Goal: Task Accomplishment & Management: Use online tool/utility

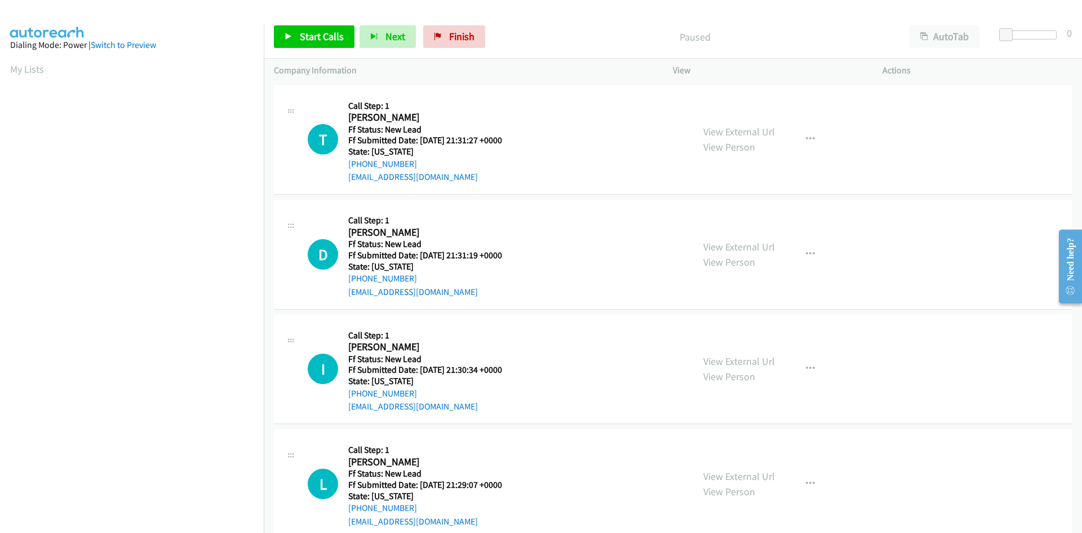
scroll to position [64, 0]
click at [721, 133] on link "View External Url" at bounding box center [739, 131] width 72 height 13
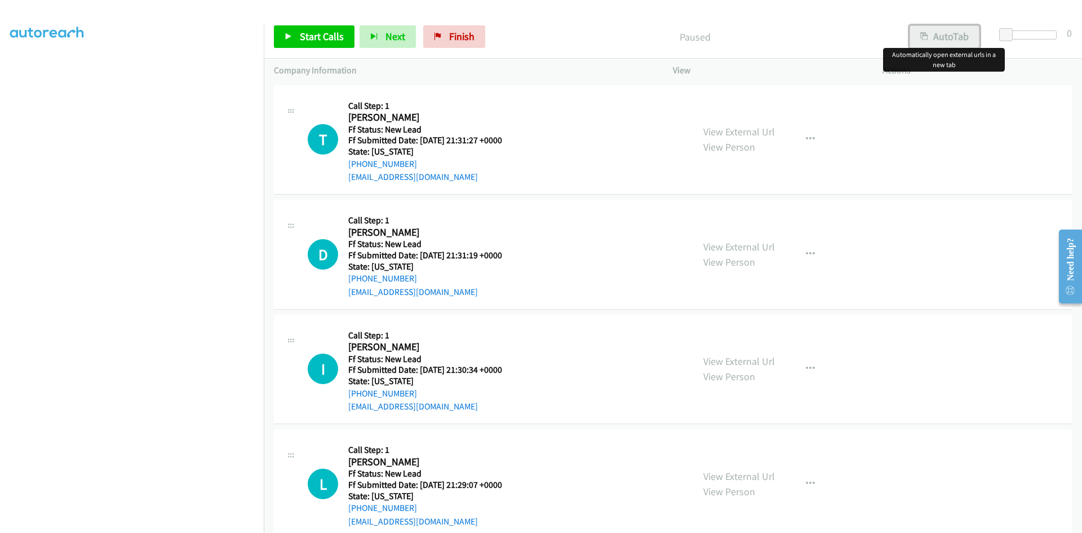
click at [944, 42] on button "AutoTab" at bounding box center [945, 36] width 70 height 23
click at [336, 38] on span "Start Calls" at bounding box center [322, 36] width 44 height 13
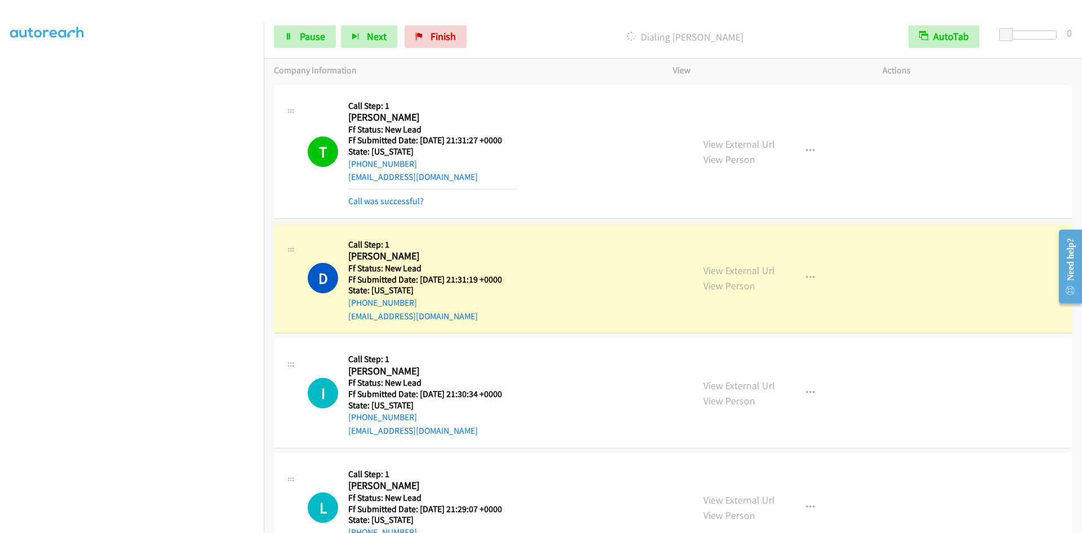
scroll to position [76, 0]
click at [302, 37] on span "Pause" at bounding box center [312, 36] width 25 height 13
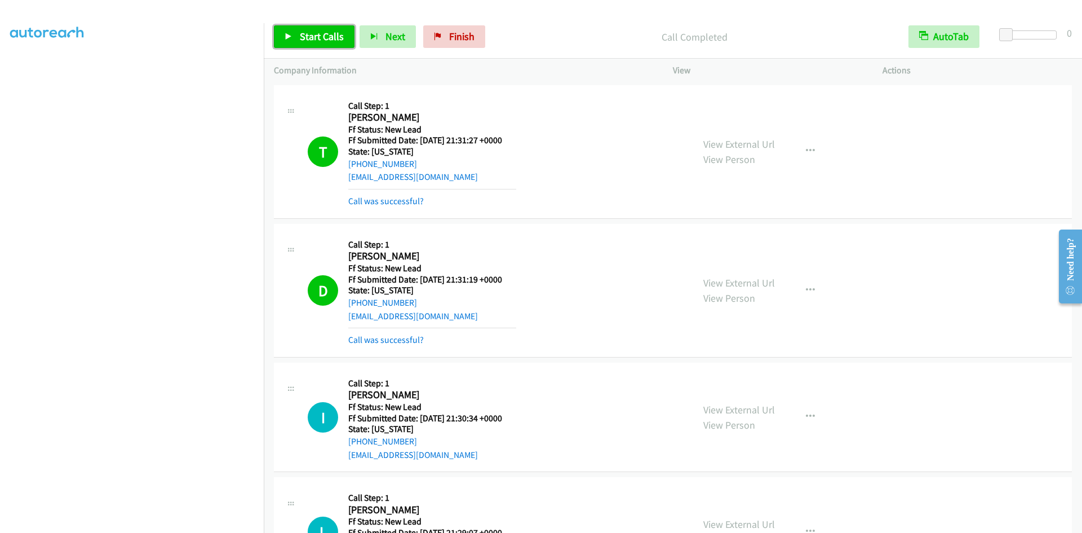
click at [304, 34] on span "Start Calls" at bounding box center [322, 36] width 44 height 13
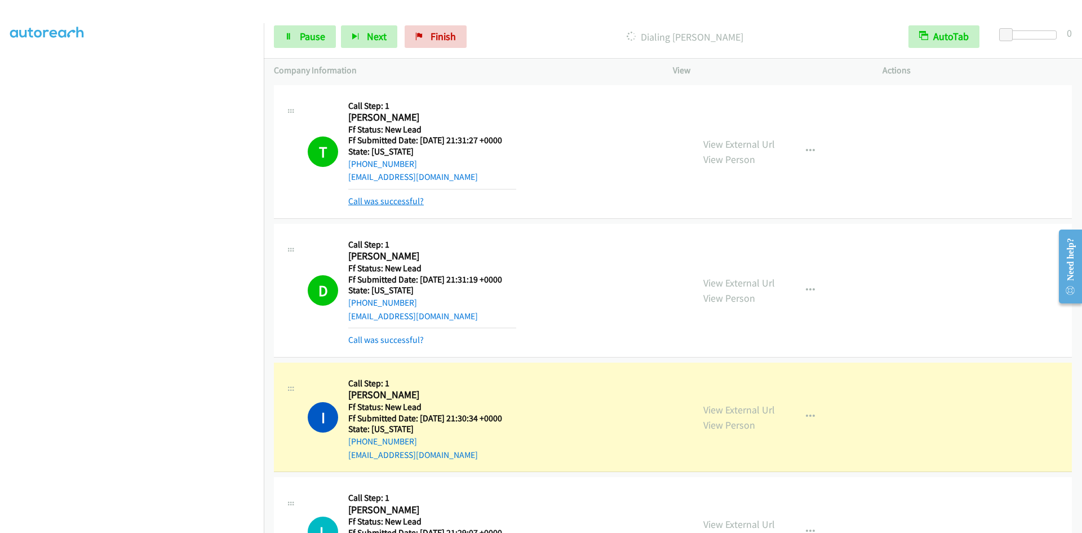
click at [387, 196] on link "Call was successful?" at bounding box center [386, 201] width 76 height 11
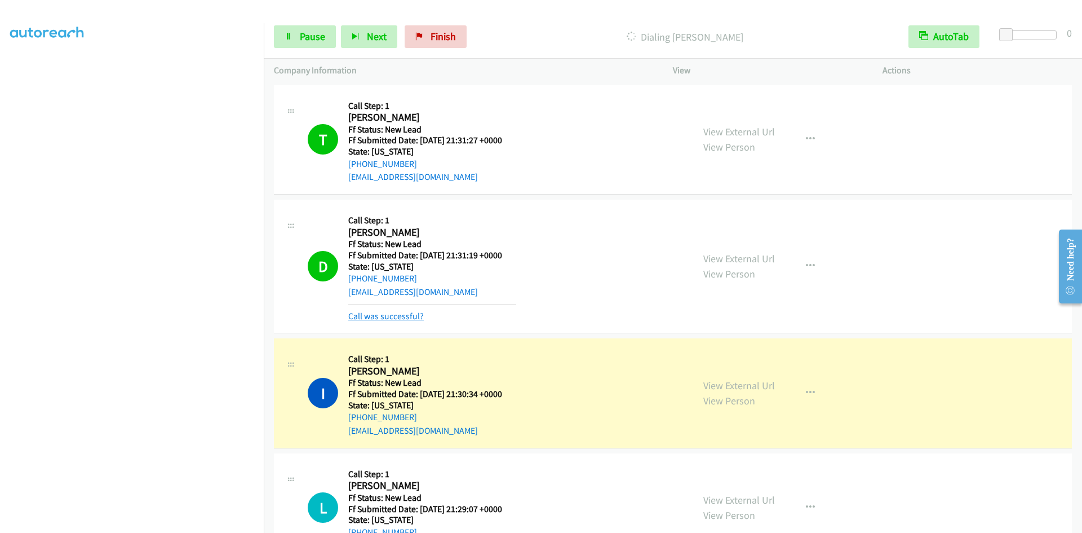
click at [384, 318] on link "Call was successful?" at bounding box center [386, 316] width 76 height 11
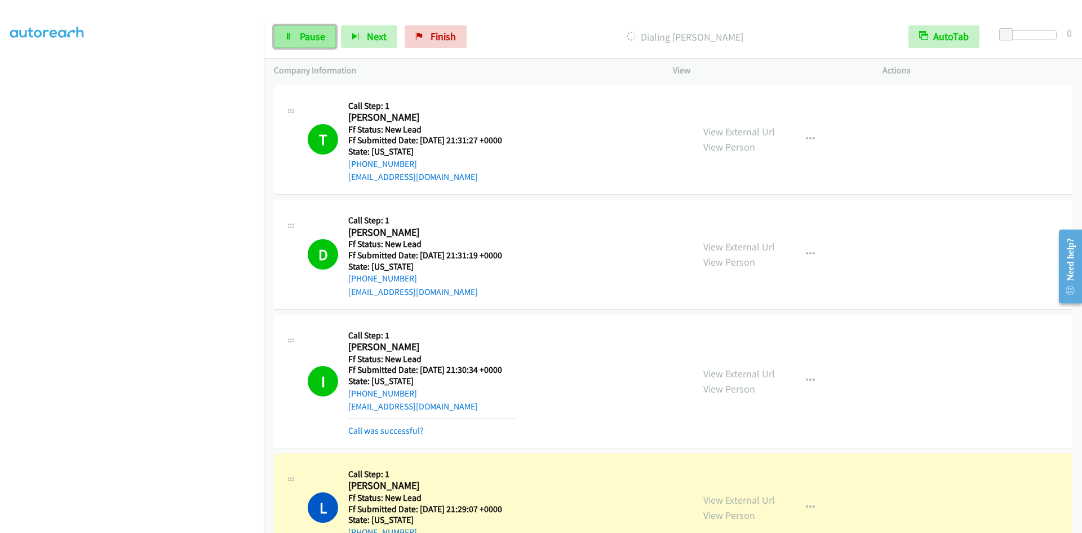
click at [298, 42] on link "Pause" at bounding box center [305, 36] width 62 height 23
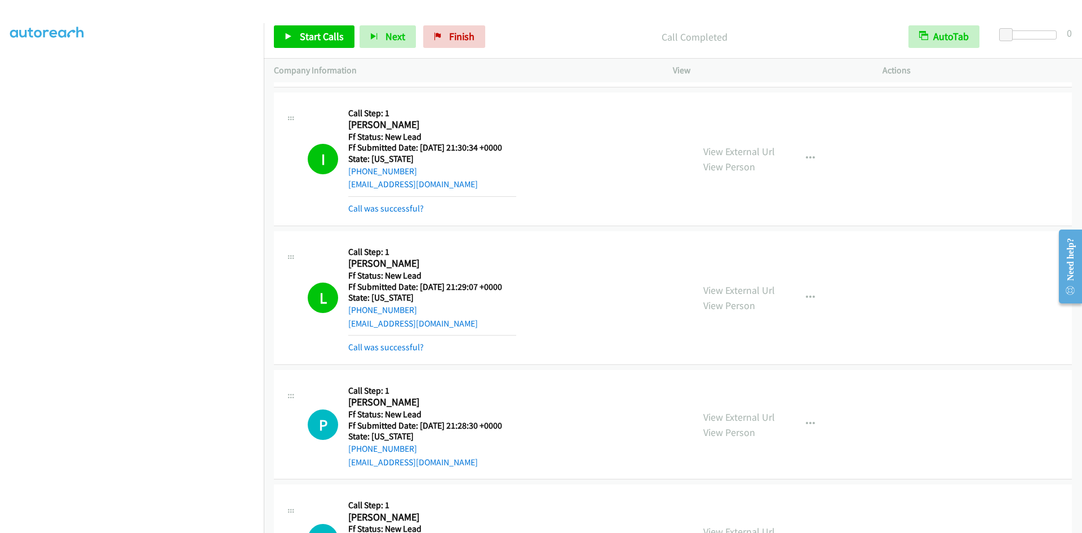
scroll to position [225, 0]
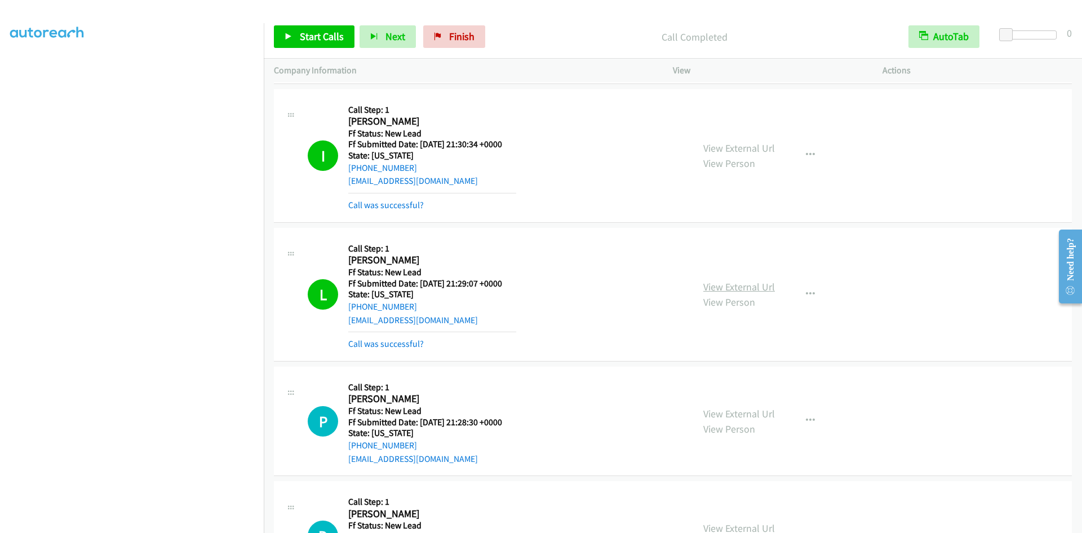
click at [720, 286] on link "View External Url" at bounding box center [739, 286] width 72 height 13
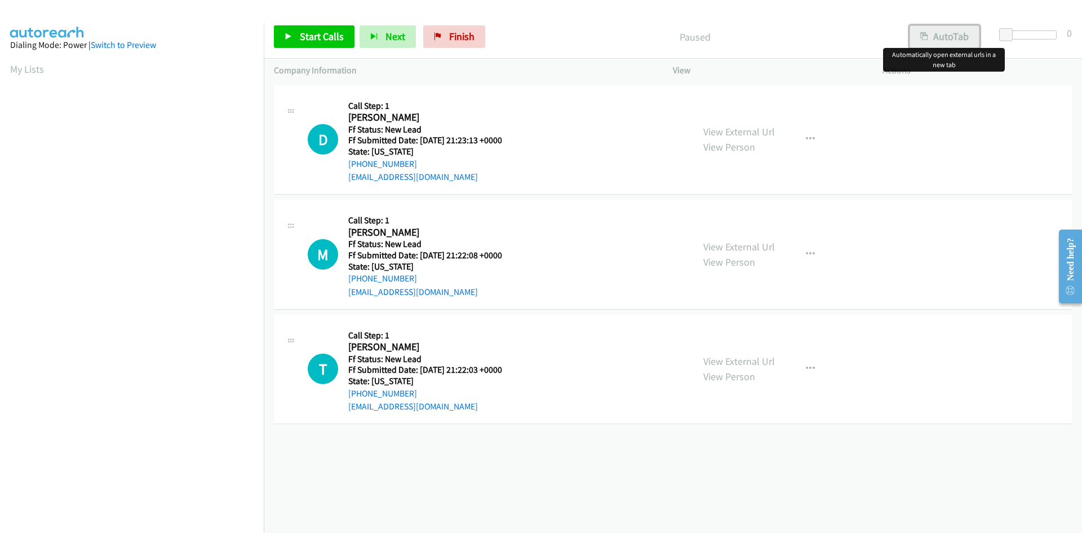
click at [954, 42] on button "AutoTab" at bounding box center [945, 36] width 70 height 23
click at [319, 37] on span "Start Calls" at bounding box center [322, 36] width 44 height 13
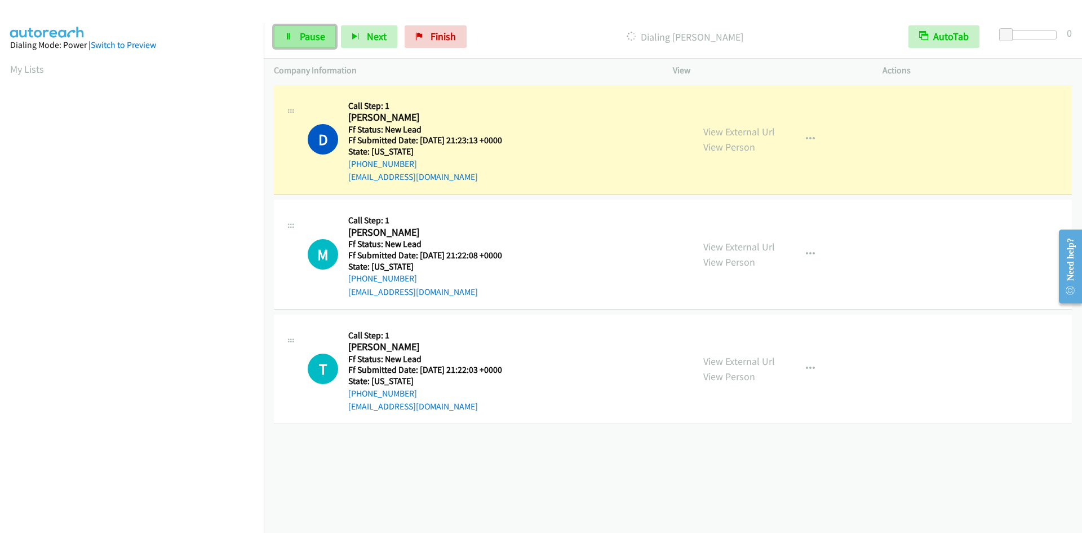
click at [286, 40] on icon at bounding box center [289, 37] width 8 height 8
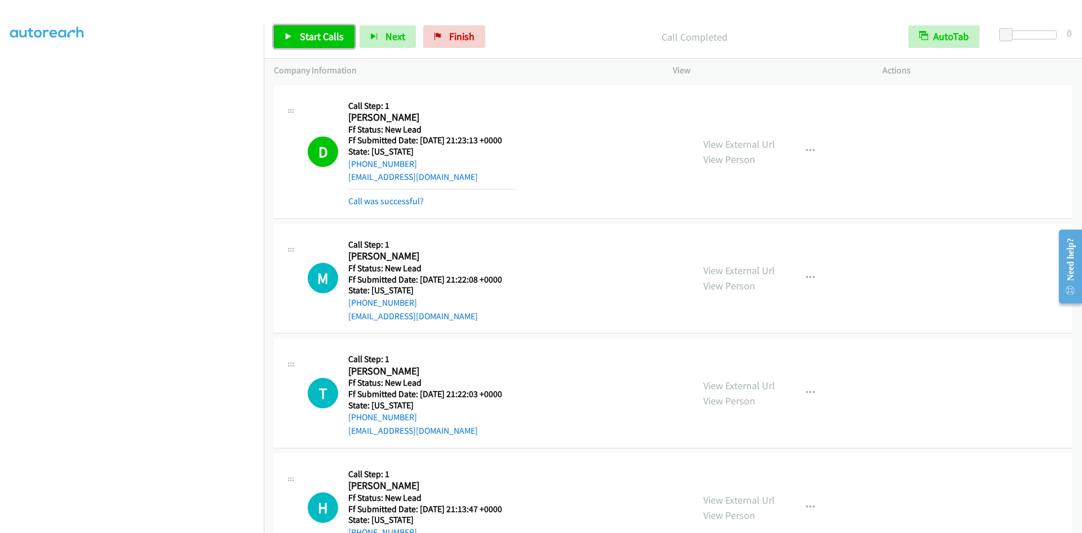
click at [303, 35] on span "Start Calls" at bounding box center [322, 36] width 44 height 13
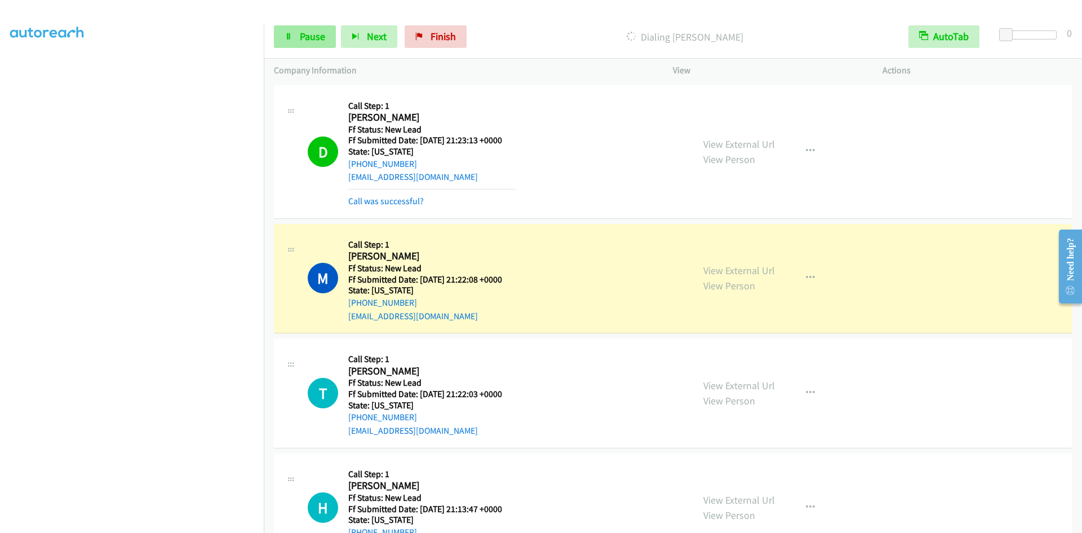
click at [332, 41] on link "Pause" at bounding box center [305, 36] width 62 height 23
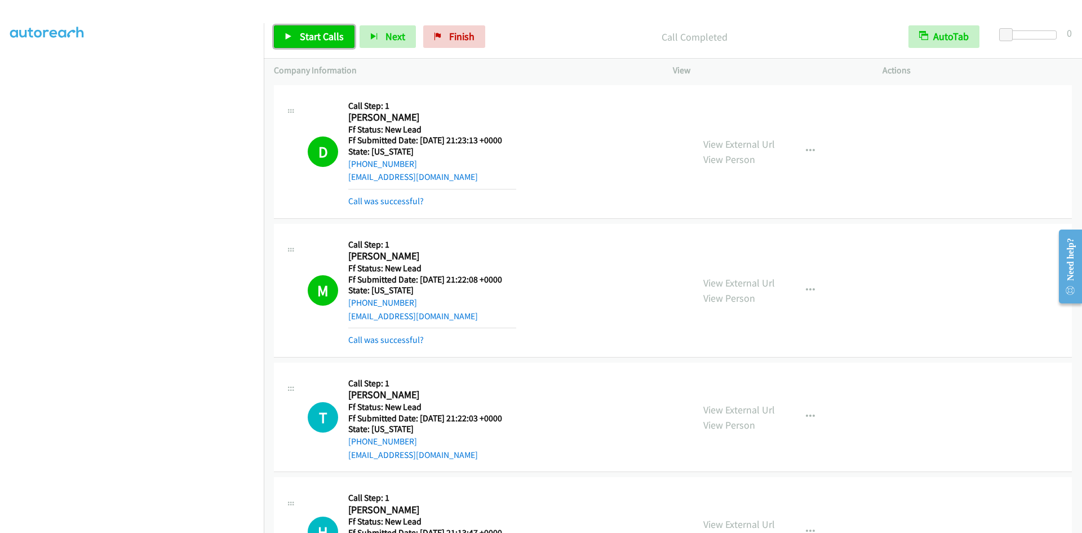
click at [320, 37] on span "Start Calls" at bounding box center [322, 36] width 44 height 13
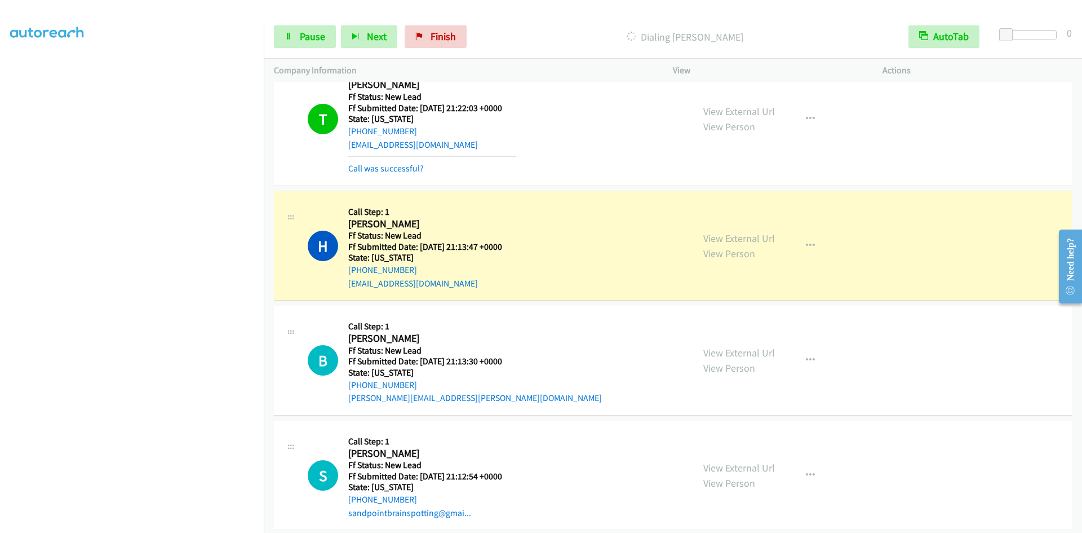
scroll to position [324, 0]
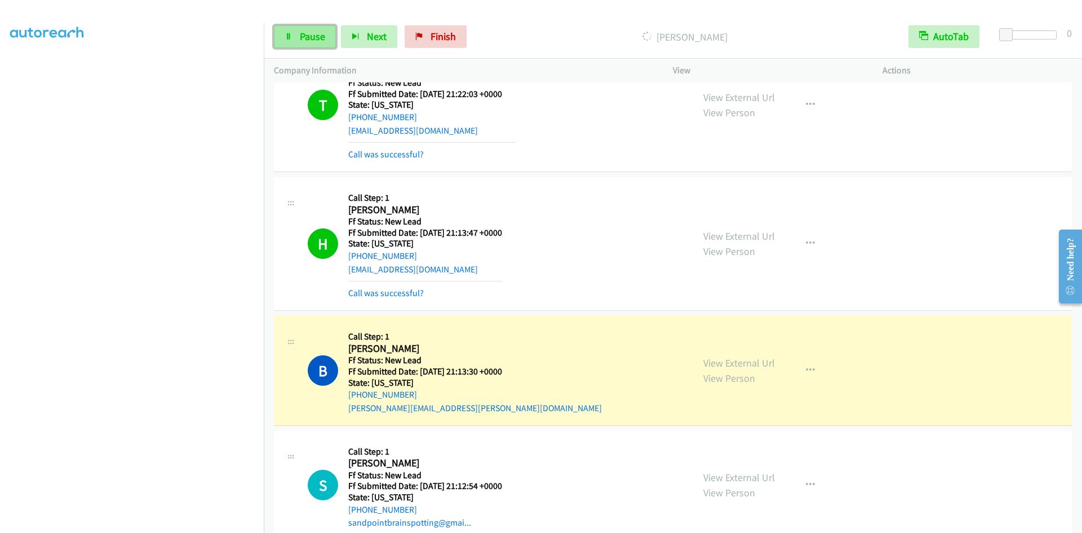
click at [326, 38] on link "Pause" at bounding box center [305, 36] width 62 height 23
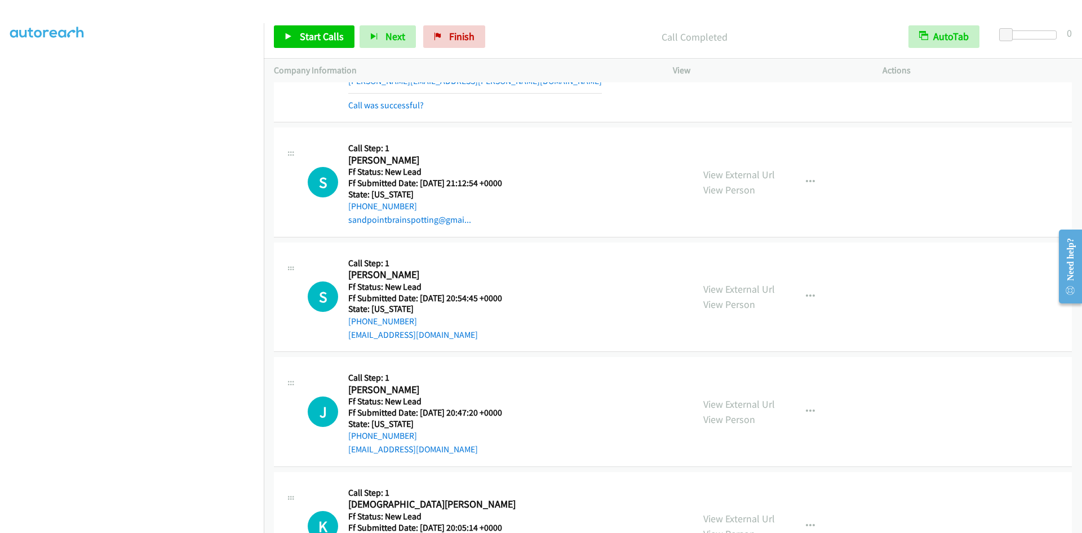
scroll to position [662, 0]
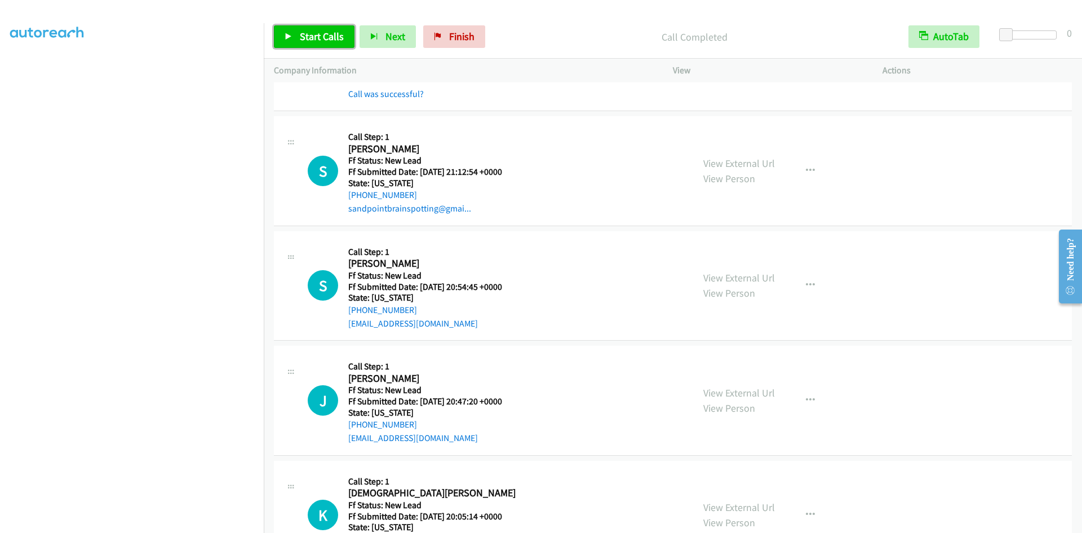
click at [303, 36] on span "Start Calls" at bounding box center [322, 36] width 44 height 13
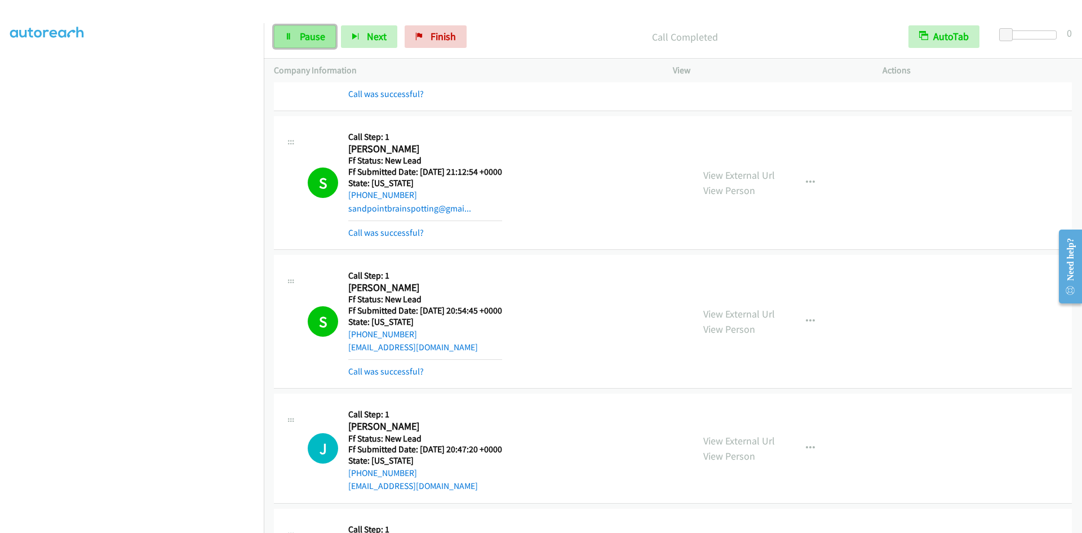
click at [317, 44] on link "Pause" at bounding box center [305, 36] width 62 height 23
click at [297, 31] on link "Start Calls" at bounding box center [314, 36] width 81 height 23
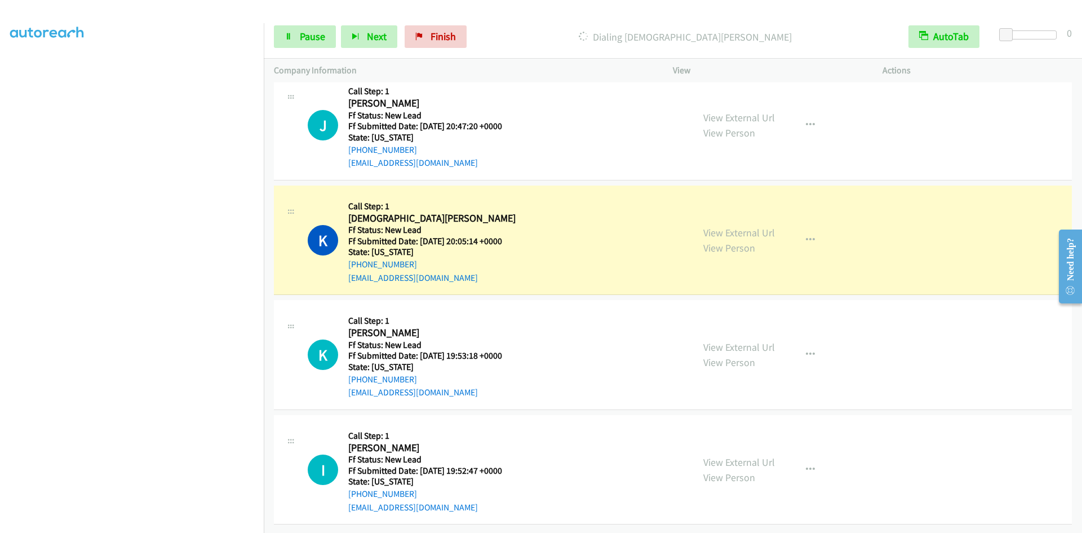
scroll to position [994, 0]
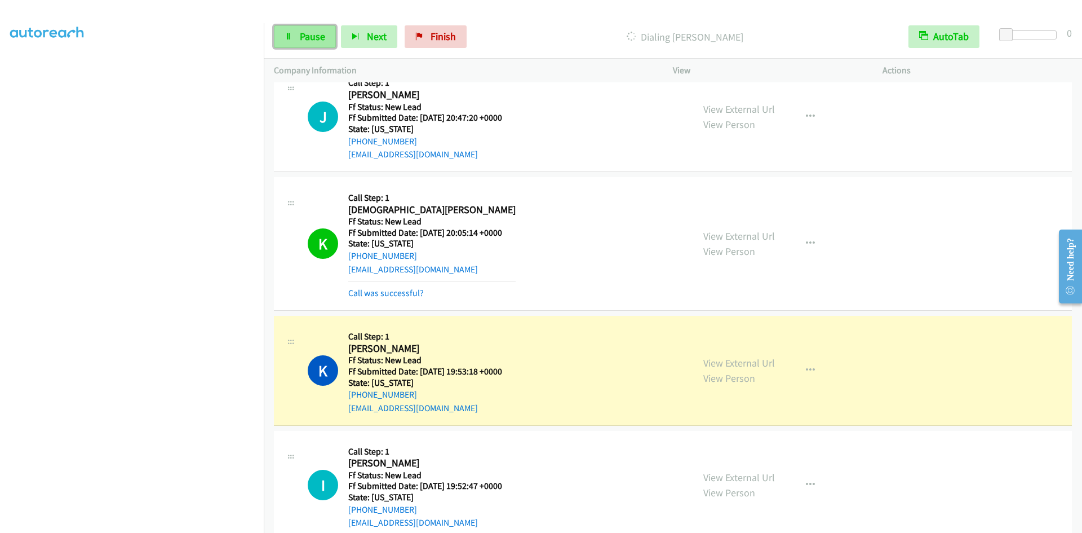
click at [321, 45] on link "Pause" at bounding box center [305, 36] width 62 height 23
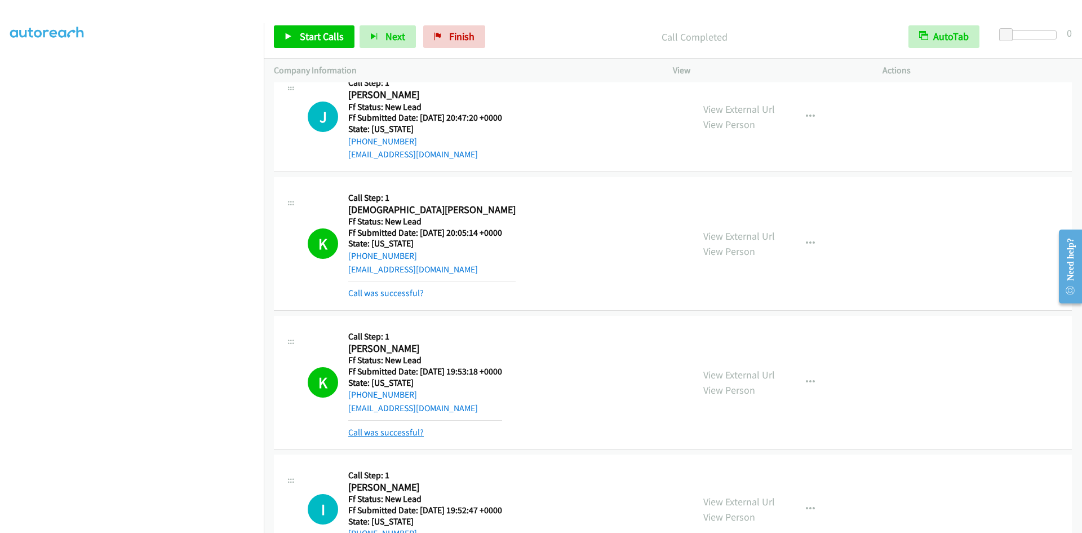
click at [381, 433] on link "Call was successful?" at bounding box center [386, 432] width 76 height 11
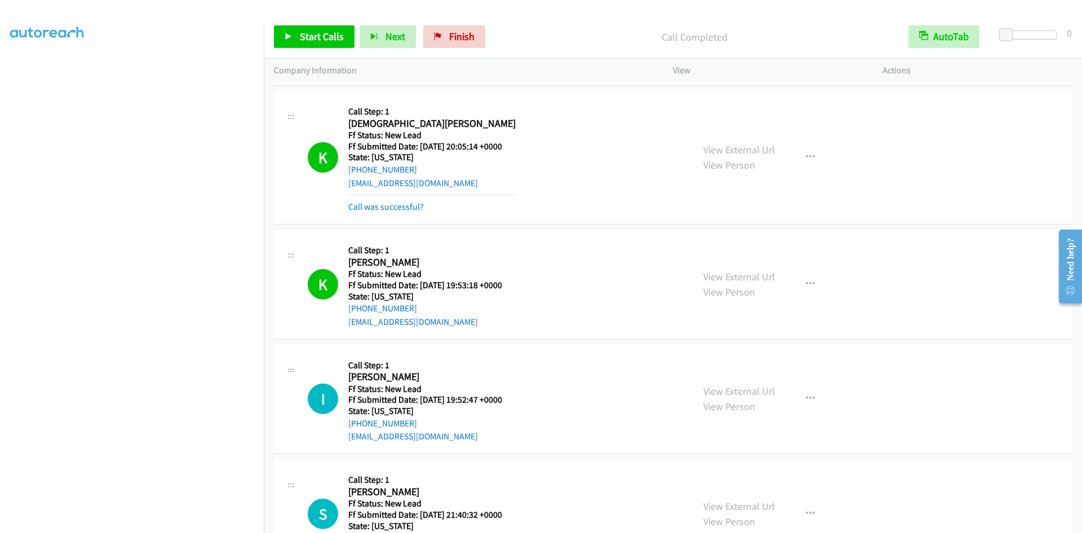
scroll to position [1163, 0]
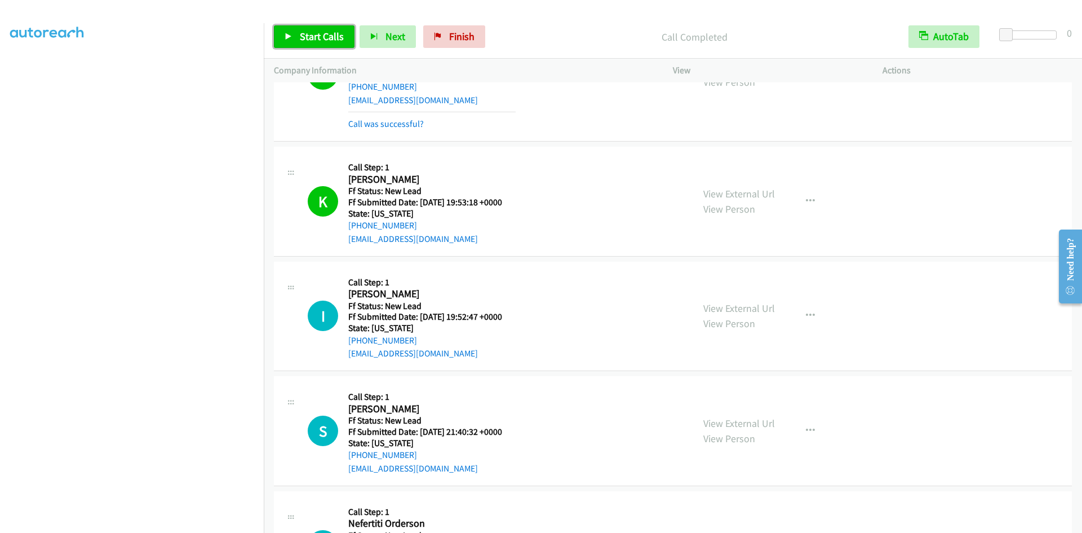
click at [307, 38] on span "Start Calls" at bounding box center [322, 36] width 44 height 13
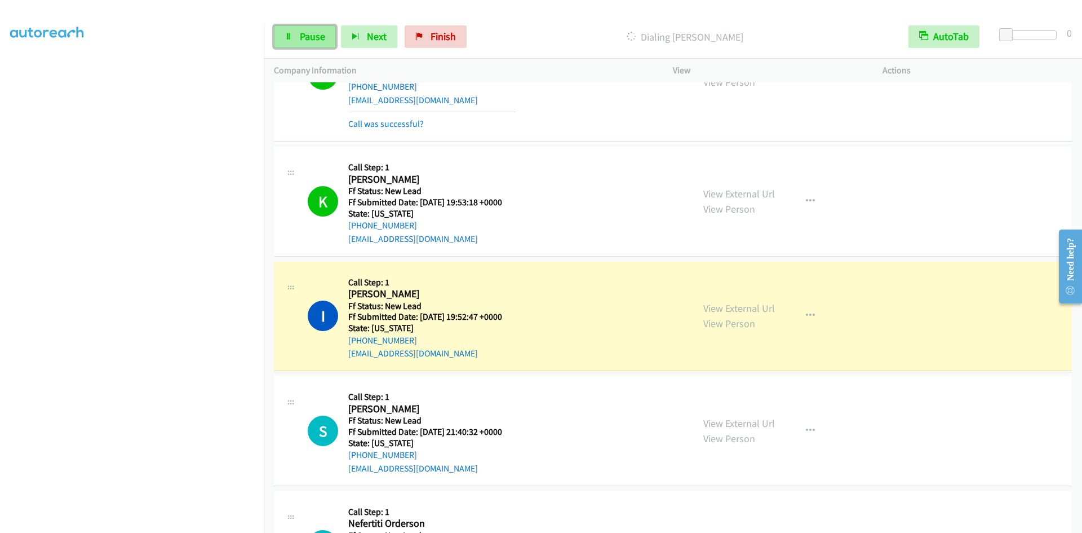
click at [300, 38] on span "Pause" at bounding box center [312, 36] width 25 height 13
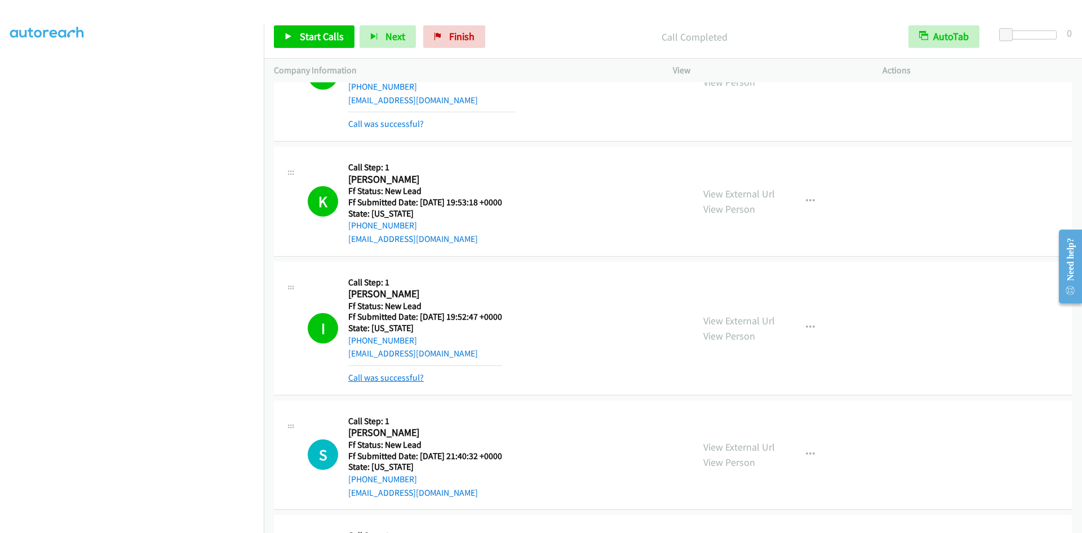
click at [411, 375] on link "Call was successful?" at bounding box center [386, 377] width 76 height 11
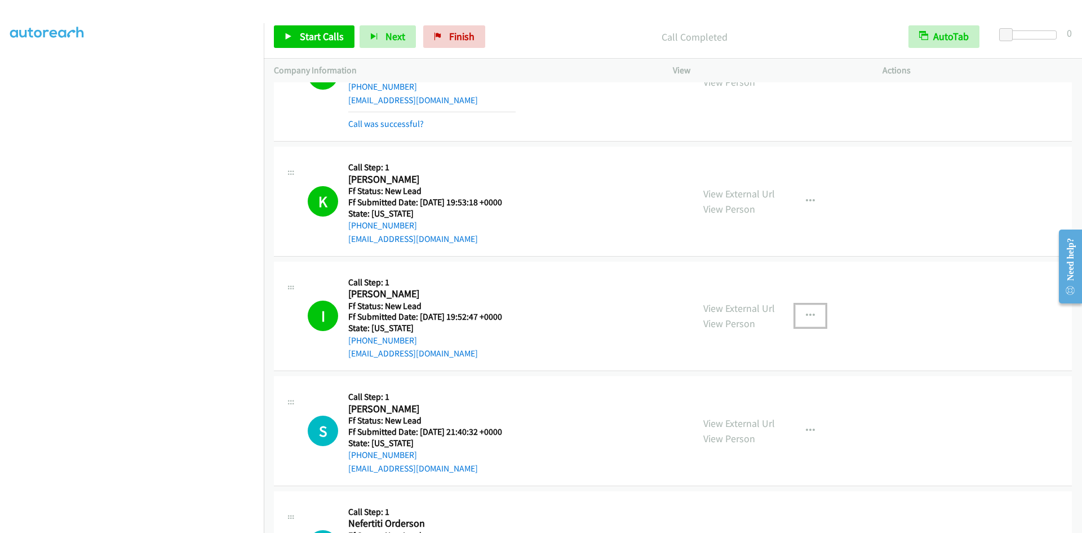
click at [806, 316] on icon "button" at bounding box center [810, 315] width 9 height 9
click at [784, 417] on link "Add to do not call list" at bounding box center [750, 412] width 150 height 23
click at [306, 42] on span "Start Calls" at bounding box center [322, 36] width 44 height 13
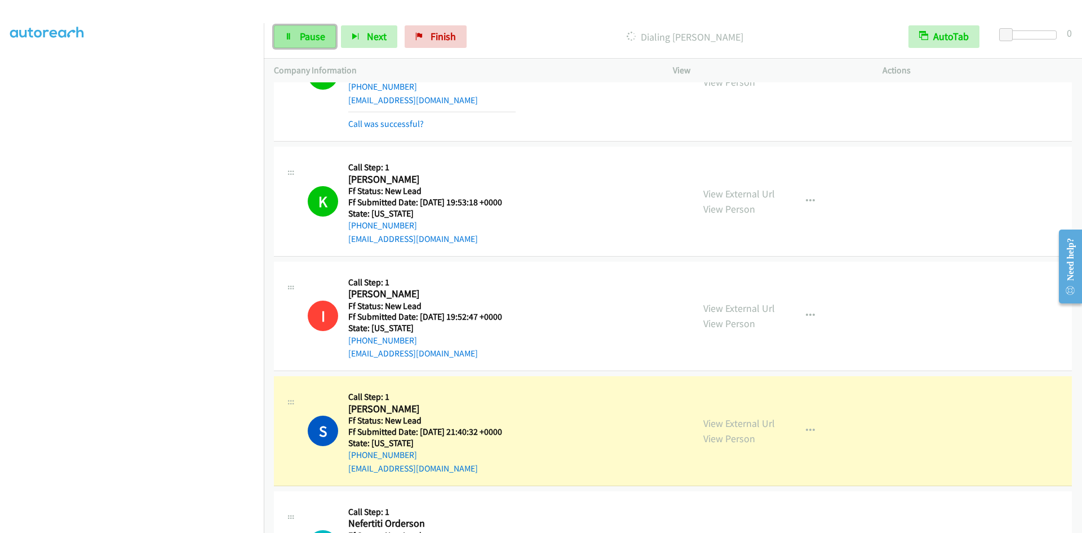
click at [319, 37] on span "Pause" at bounding box center [312, 36] width 25 height 13
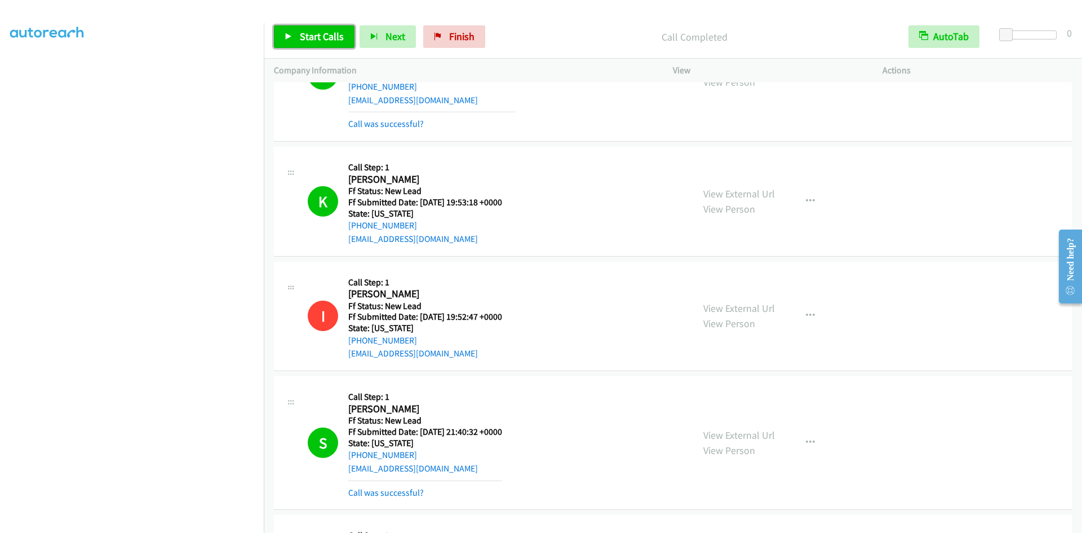
click at [332, 41] on span "Start Calls" at bounding box center [322, 36] width 44 height 13
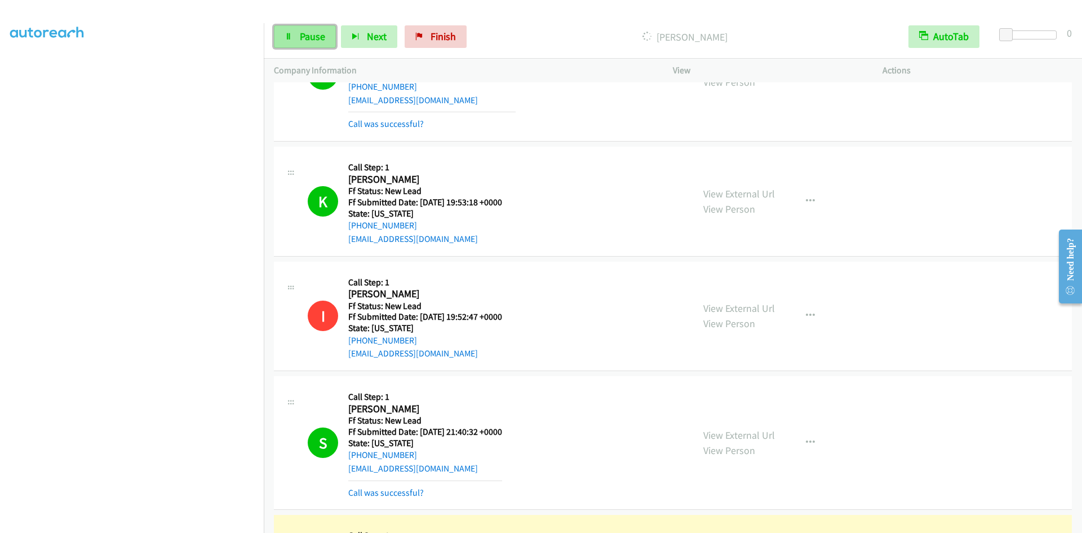
click at [288, 45] on link "Pause" at bounding box center [305, 36] width 62 height 23
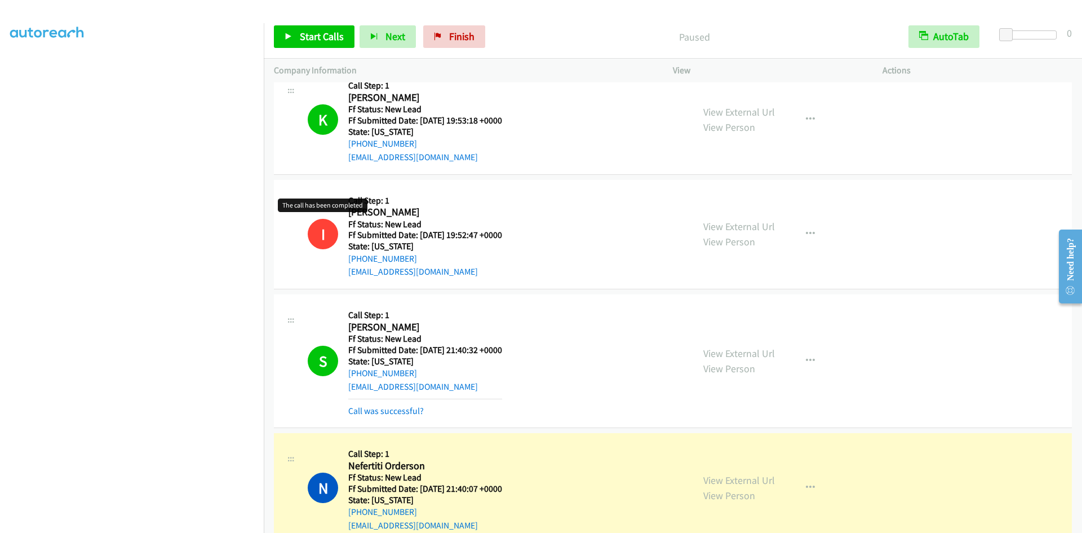
scroll to position [1386, 0]
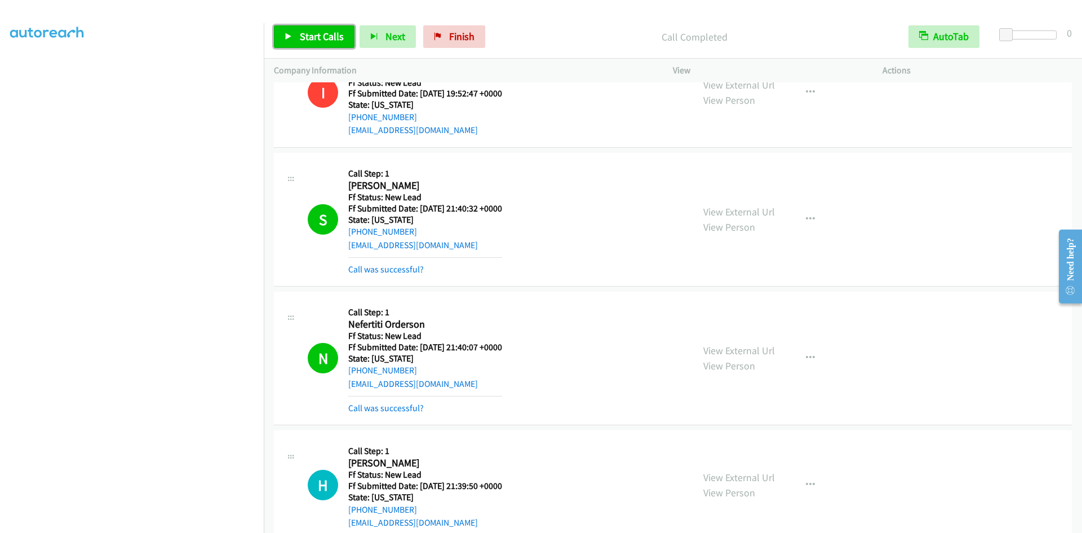
click at [340, 32] on span "Start Calls" at bounding box center [322, 36] width 44 height 13
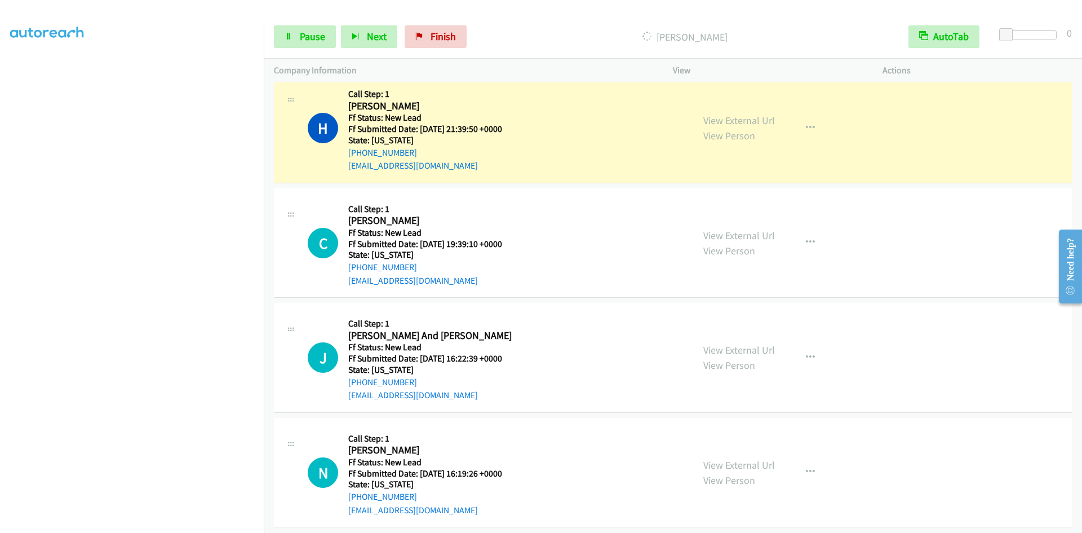
scroll to position [1754, 0]
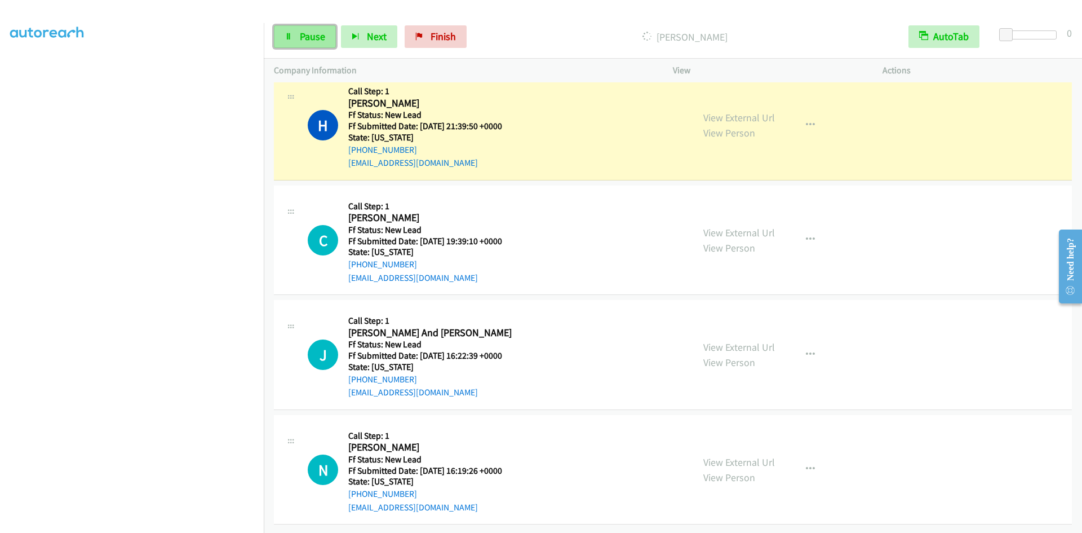
click at [285, 35] on link "Pause" at bounding box center [305, 36] width 62 height 23
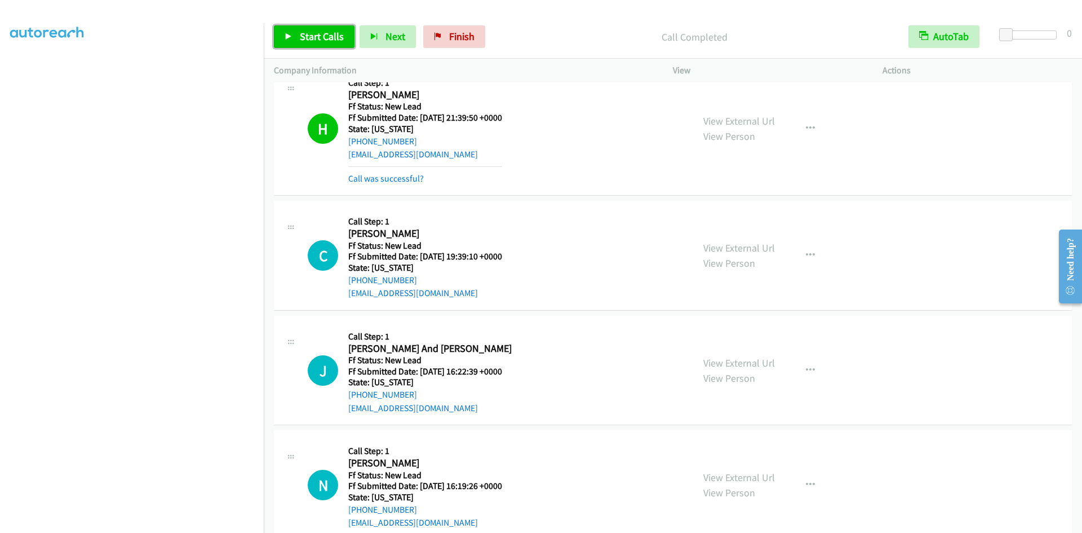
click at [312, 34] on span "Start Calls" at bounding box center [322, 36] width 44 height 13
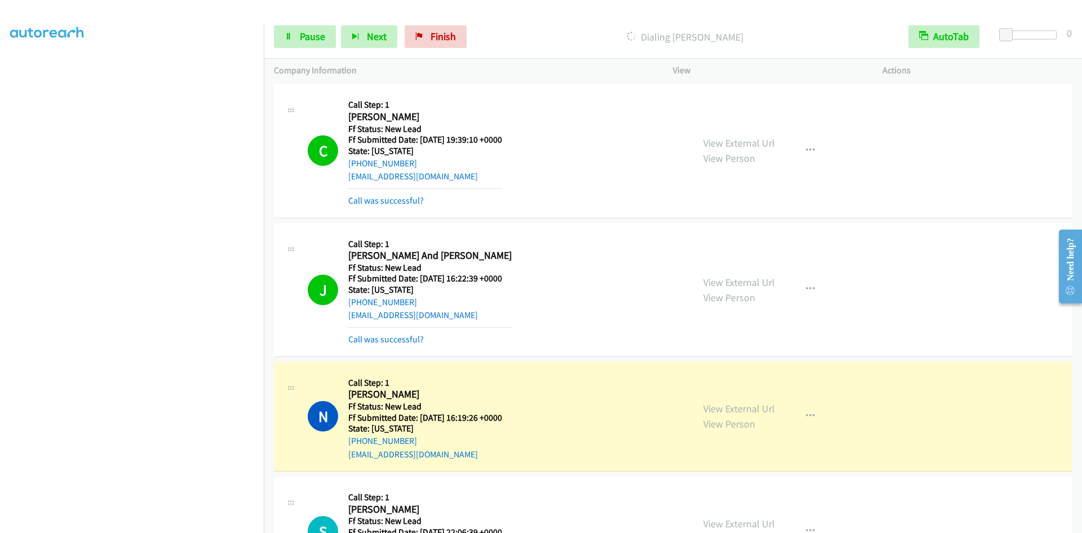
scroll to position [1941, 0]
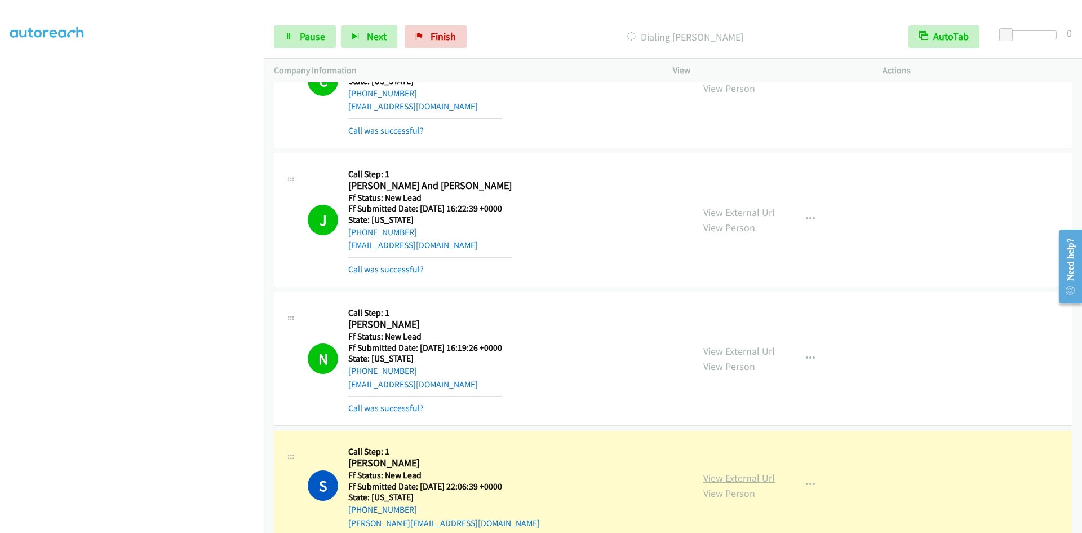
click at [737, 480] on link "View External Url" at bounding box center [739, 477] width 72 height 13
click at [301, 31] on span "Pause" at bounding box center [312, 36] width 25 height 13
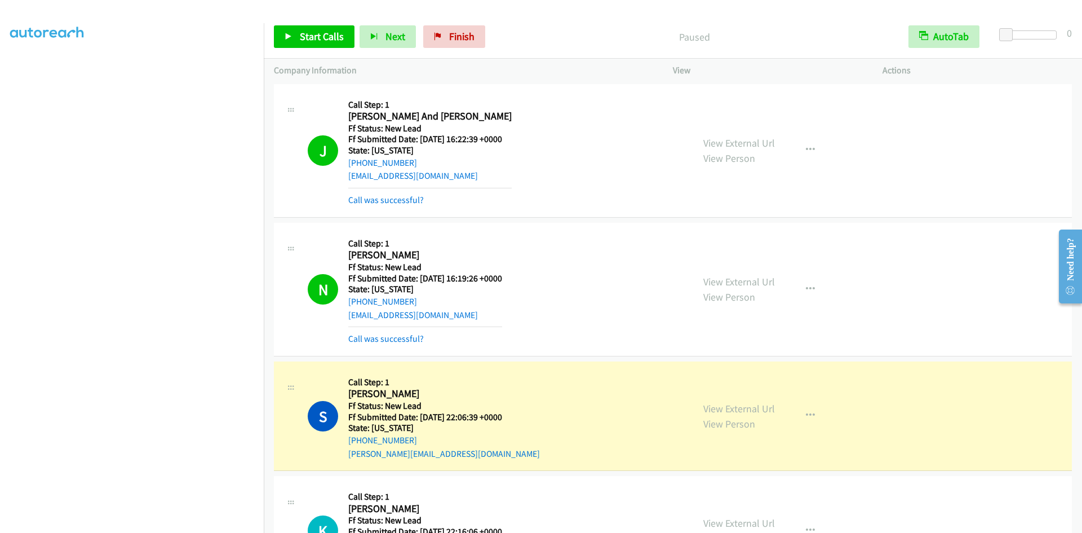
scroll to position [2166, 0]
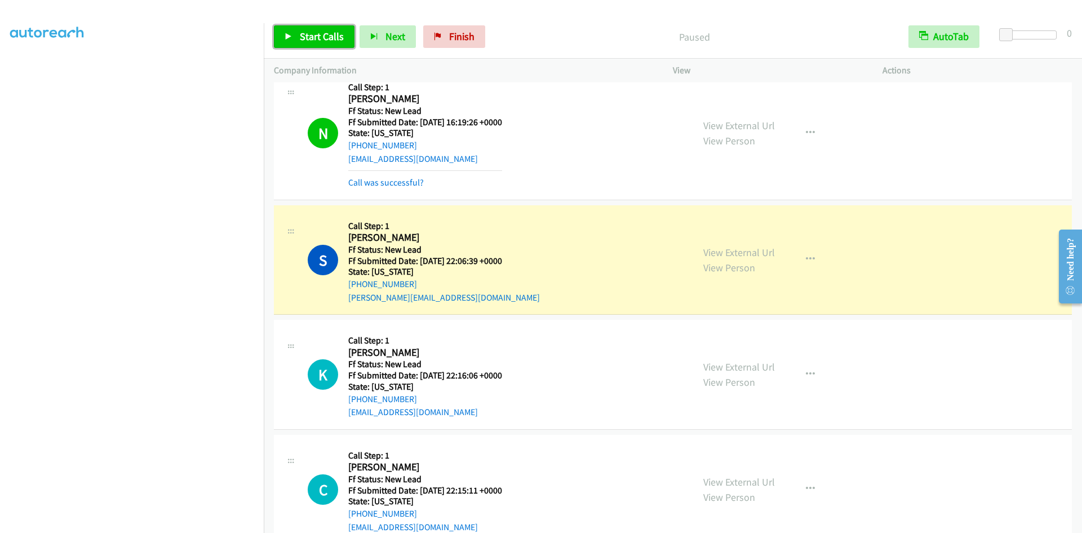
click at [333, 33] on span "Start Calls" at bounding box center [322, 36] width 44 height 13
click at [333, 34] on link "Pause" at bounding box center [305, 36] width 62 height 23
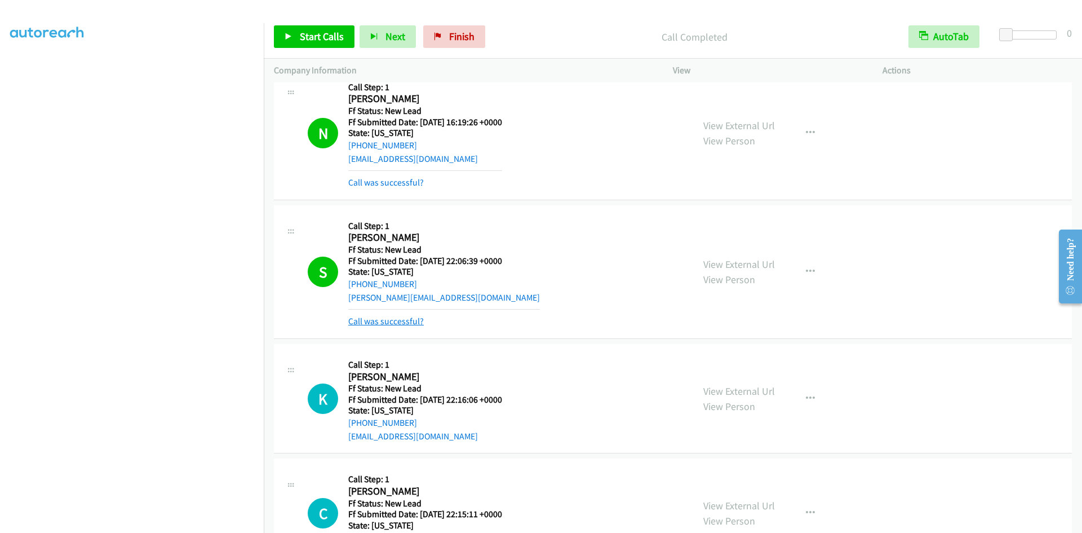
click at [376, 320] on link "Call was successful?" at bounding box center [386, 321] width 76 height 11
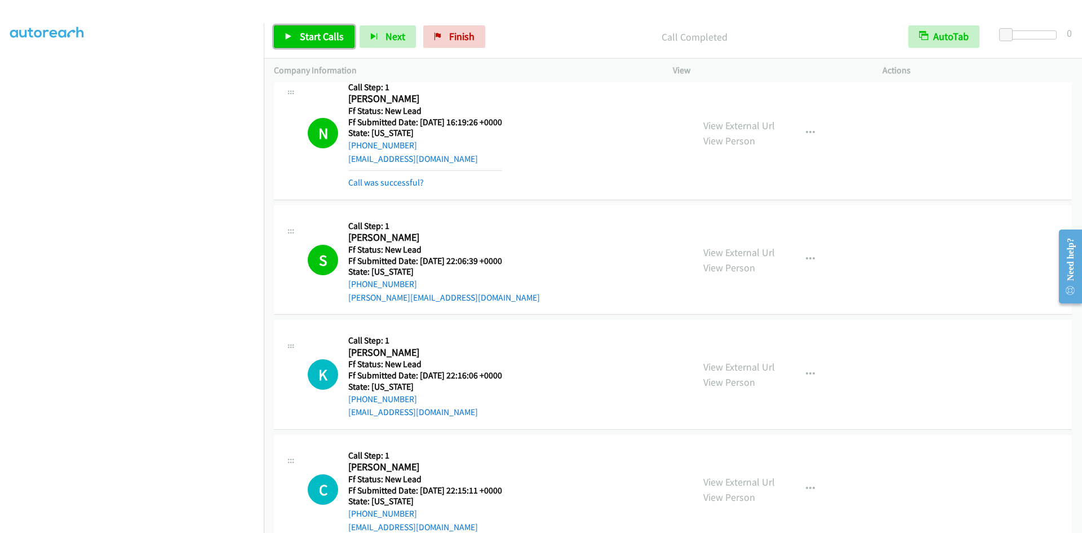
click at [325, 43] on link "Start Calls" at bounding box center [314, 36] width 81 height 23
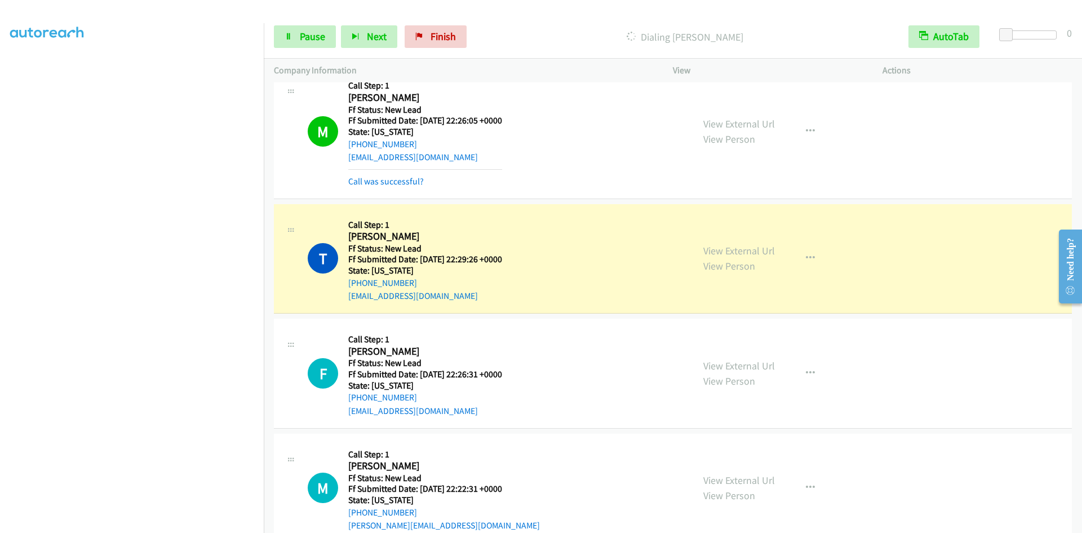
scroll to position [3027, 0]
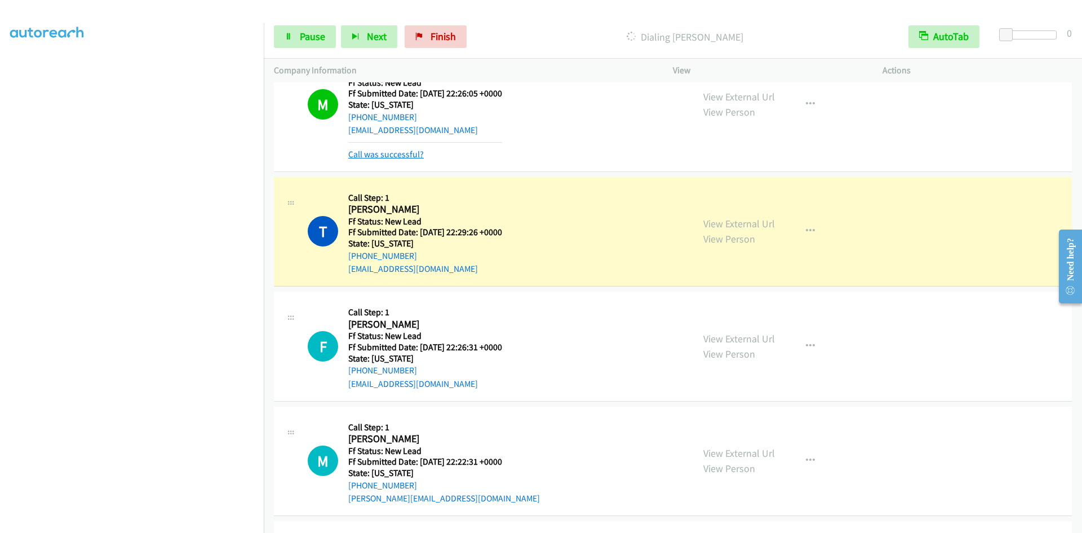
click at [366, 154] on link "Call was successful?" at bounding box center [386, 154] width 76 height 11
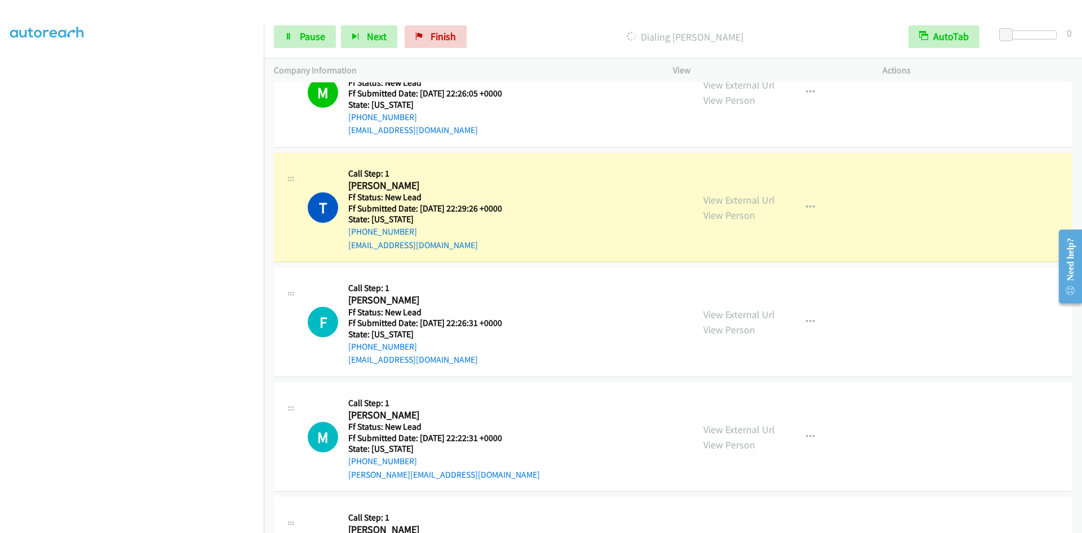
scroll to position [3015, 0]
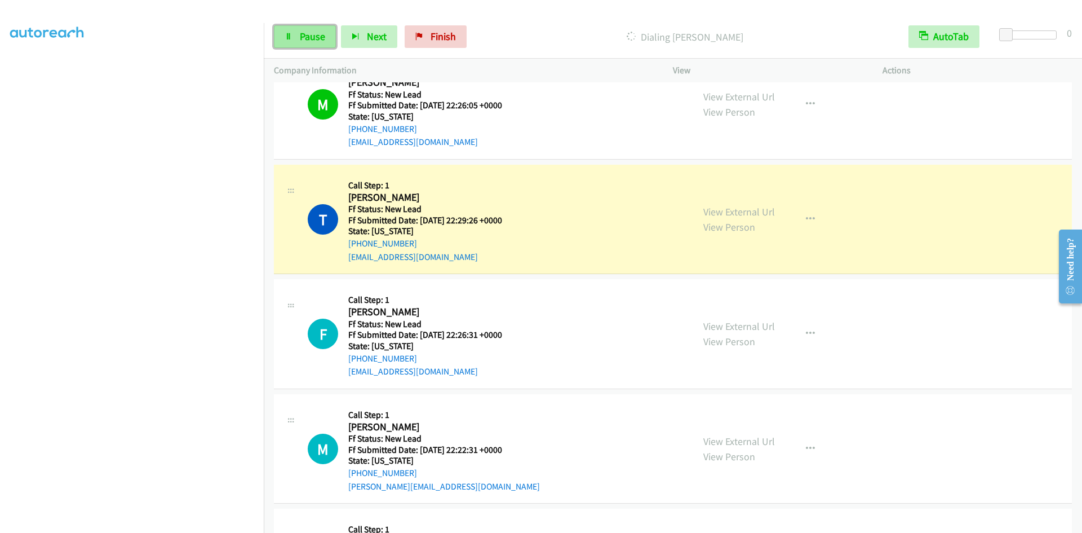
click at [296, 41] on link "Pause" at bounding box center [305, 36] width 62 height 23
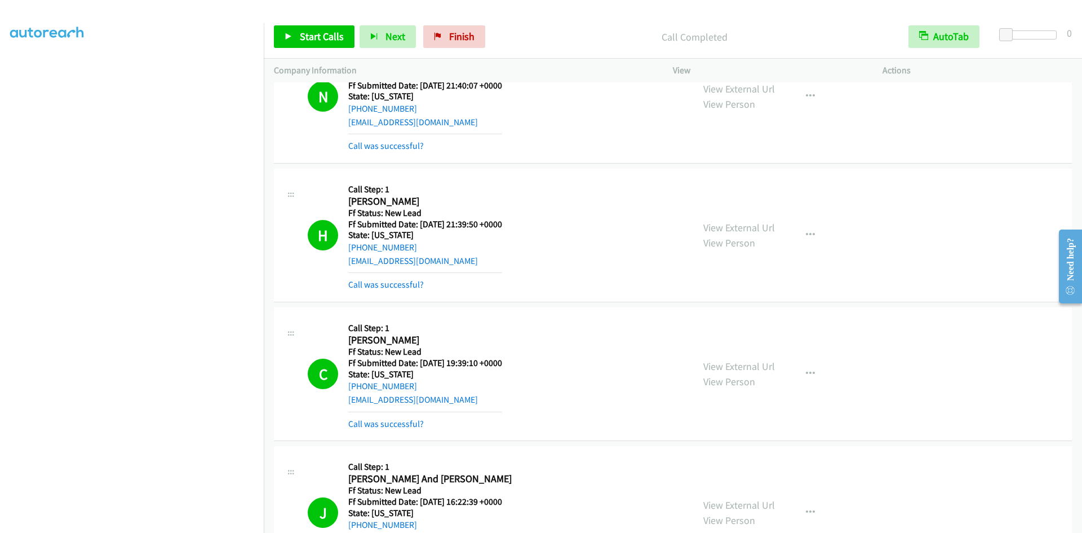
scroll to position [1662, 0]
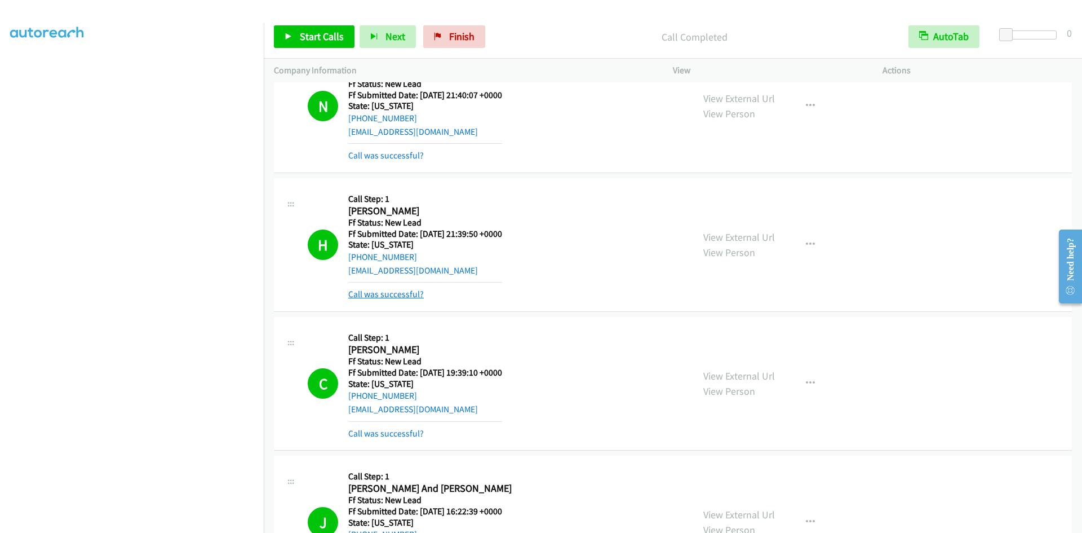
click at [366, 298] on link "Call was successful?" at bounding box center [386, 294] width 76 height 11
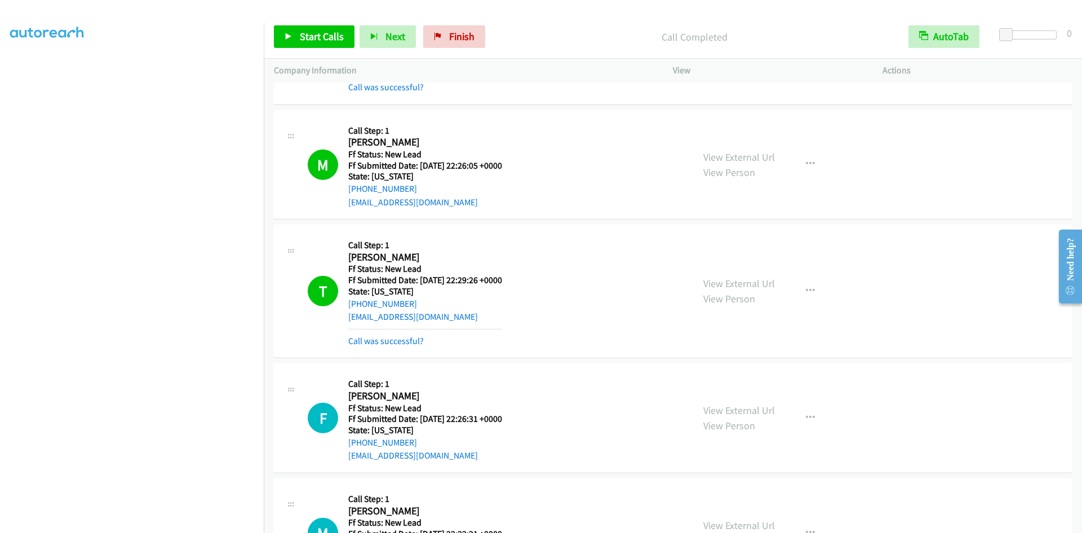
scroll to position [3117, 0]
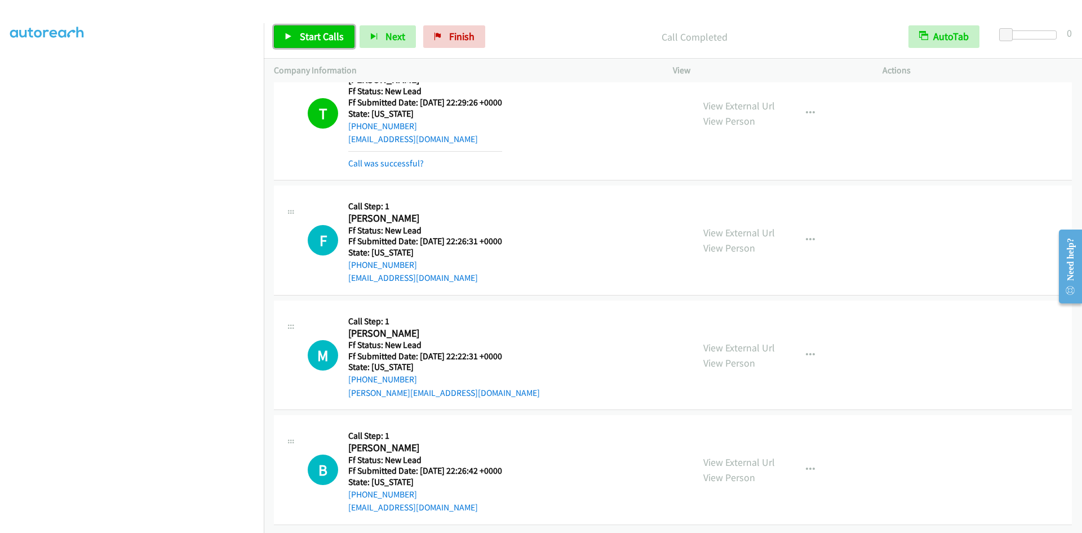
click at [290, 36] on icon at bounding box center [289, 37] width 8 height 8
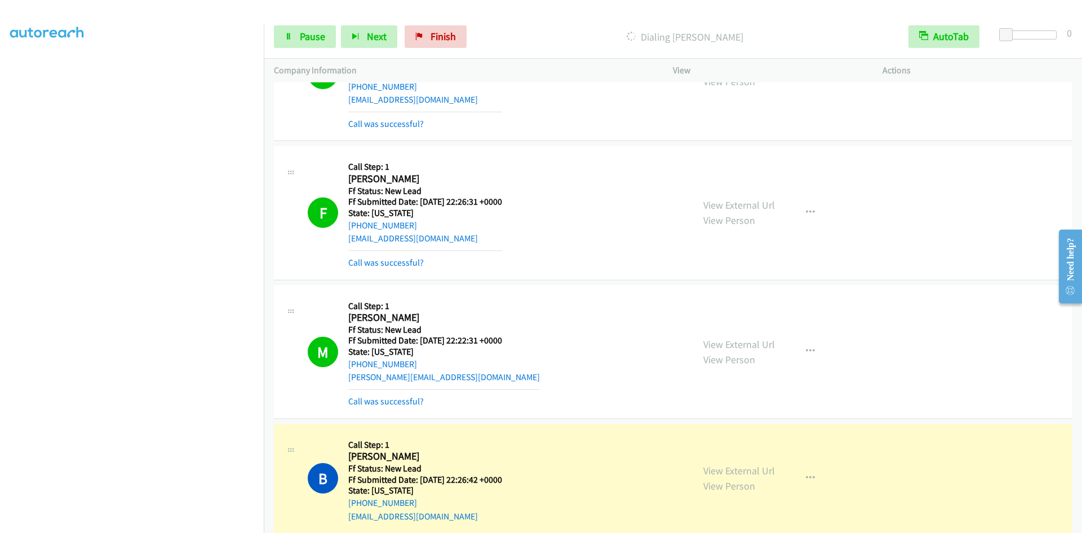
scroll to position [3165, 0]
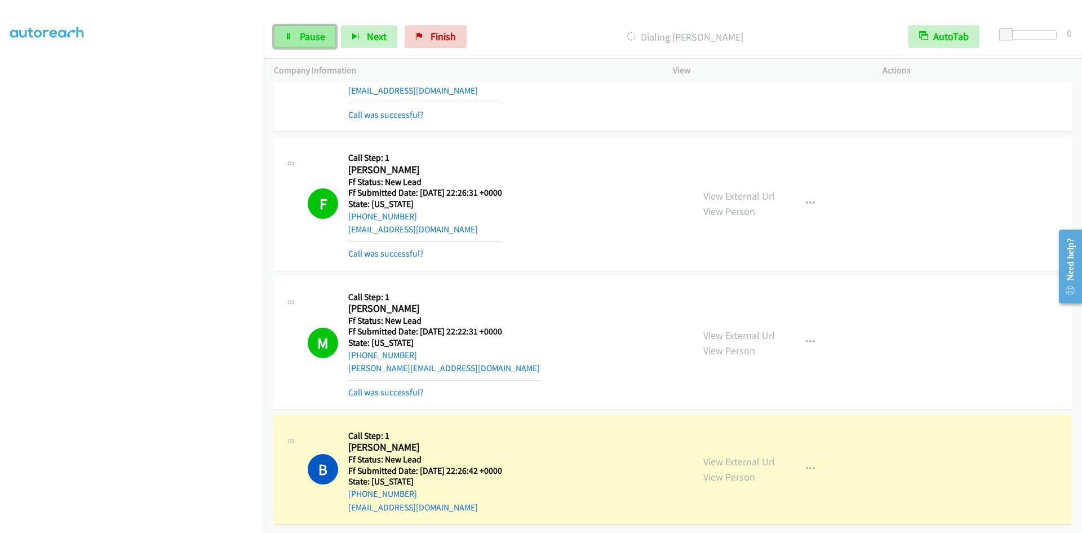
click at [300, 34] on span "Pause" at bounding box center [312, 36] width 25 height 13
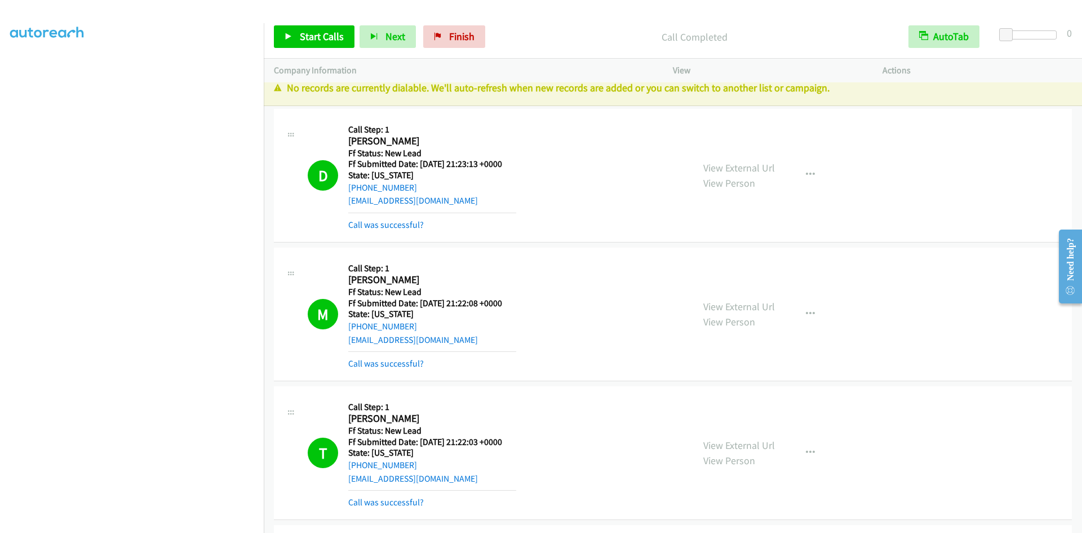
scroll to position [0, 0]
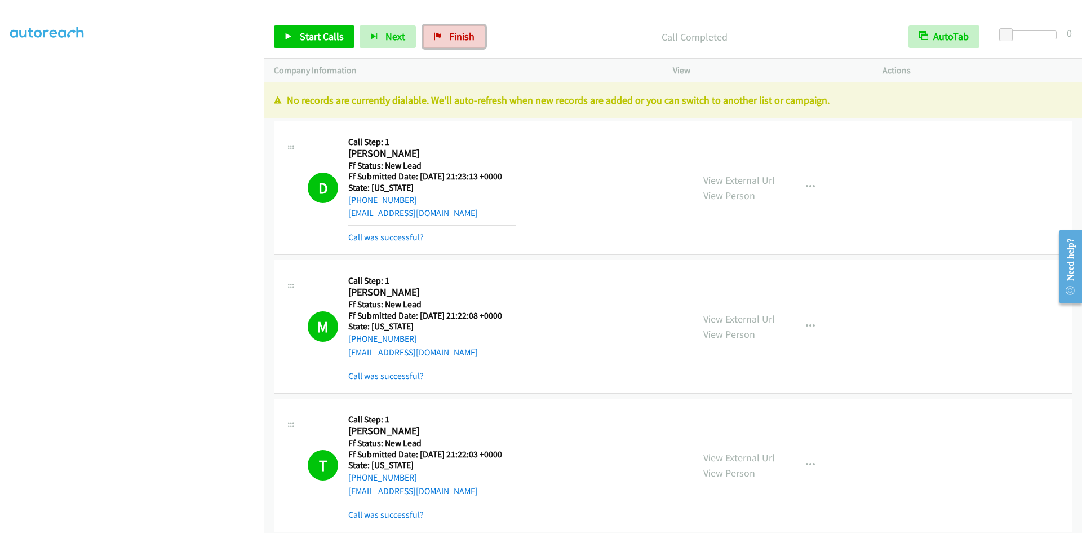
drag, startPoint x: 445, startPoint y: 34, endPoint x: 596, endPoint y: 53, distance: 152.3
click at [445, 34] on link "Finish" at bounding box center [454, 36] width 62 height 23
